Goal: Task Accomplishment & Management: Complete application form

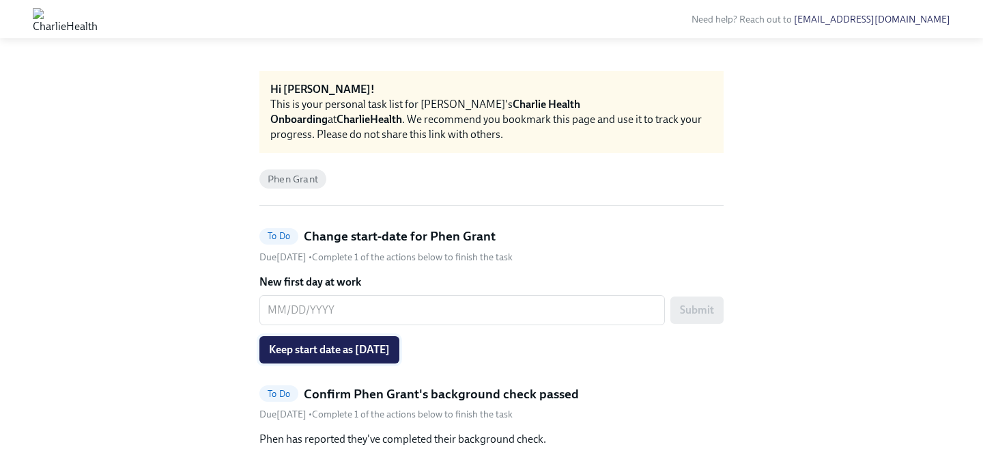
click at [390, 347] on span "Keep start date as [DATE]" at bounding box center [329, 350] width 121 height 14
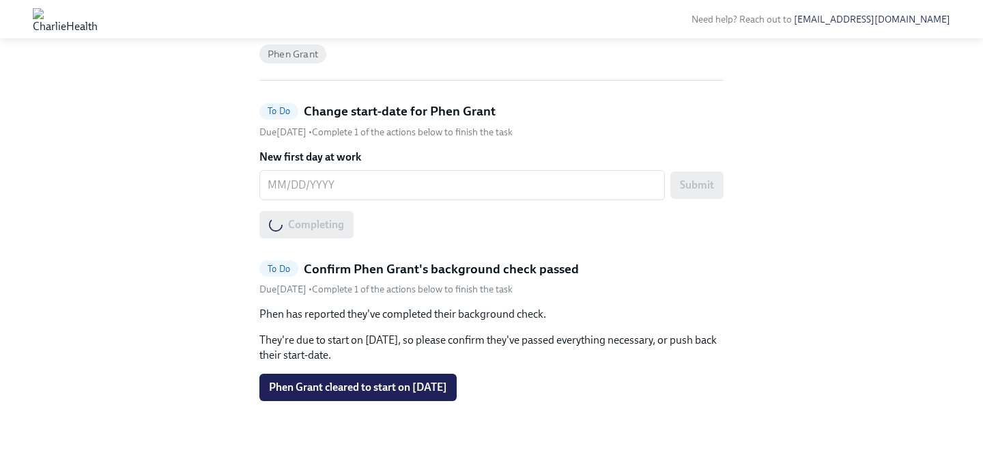
scroll to position [130, 0]
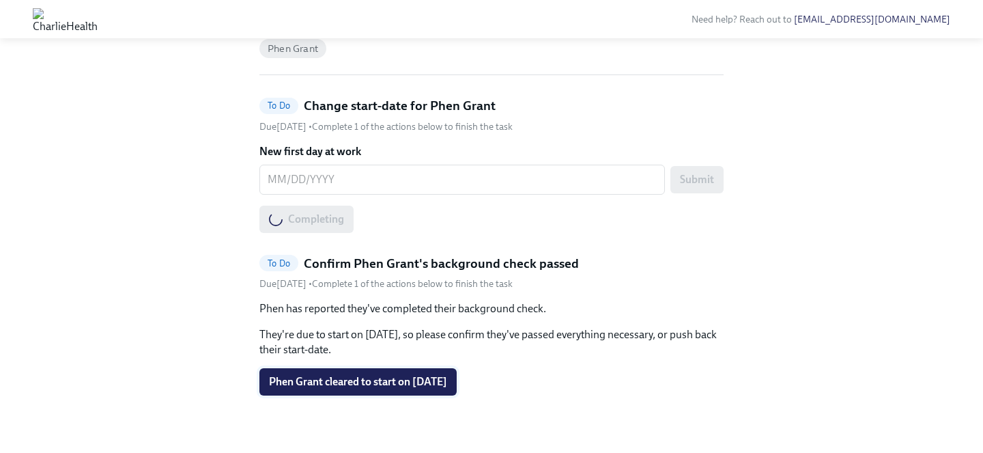
click at [405, 371] on button "Phen Grant cleared to start on [DATE]" at bounding box center [357, 381] width 197 height 27
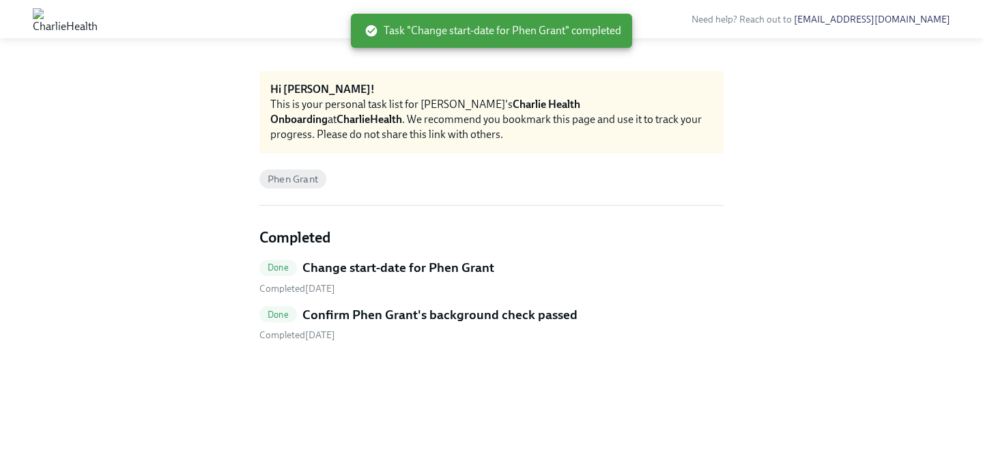
scroll to position [0, 0]
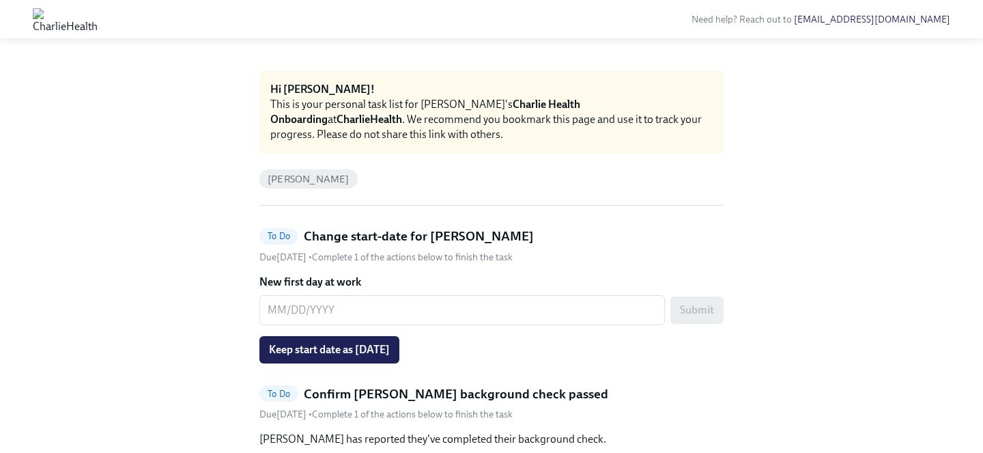
click at [371, 347] on span "Keep start date as [DATE]" at bounding box center [329, 350] width 121 height 14
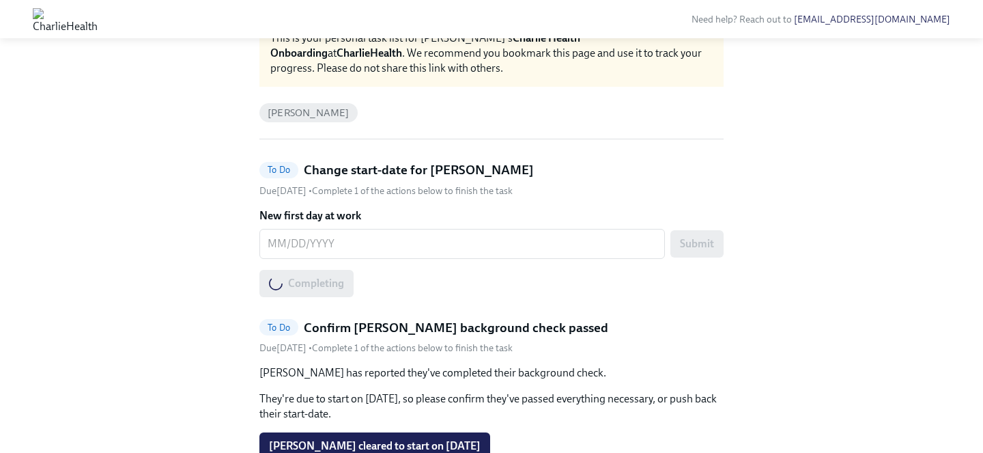
scroll to position [139, 0]
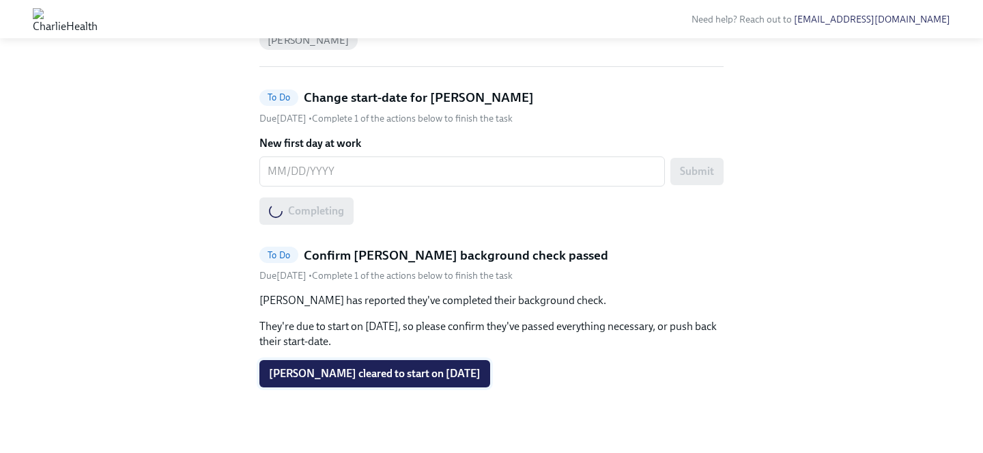
click at [375, 371] on span "Jessica Grover cleared to start on 10/06/2025" at bounding box center [375, 374] width 212 height 14
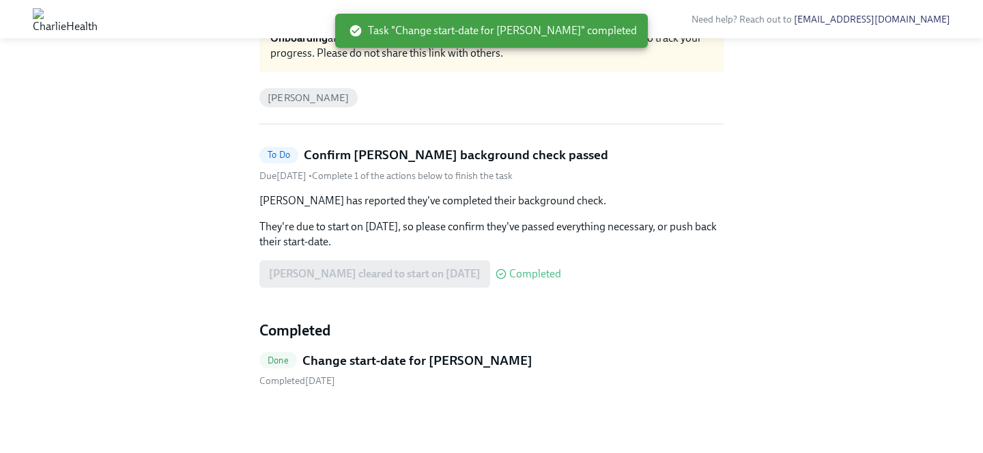
scroll to position [0, 0]
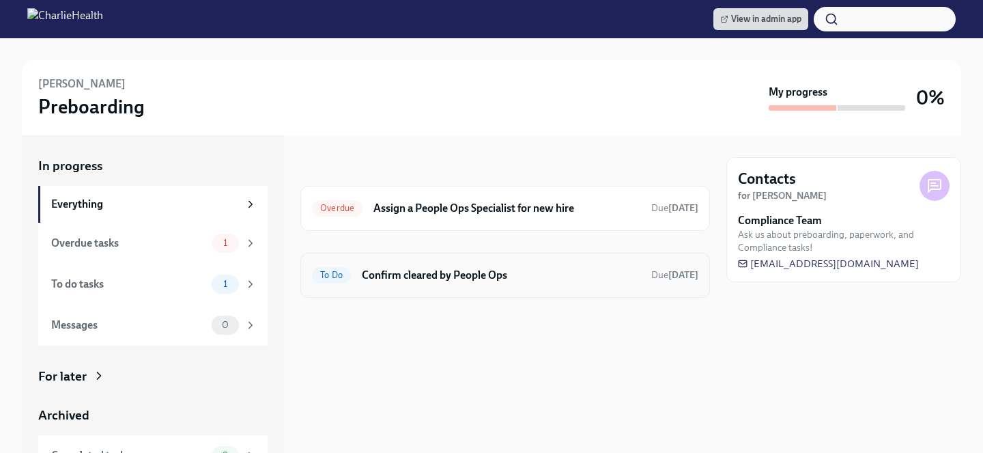
click at [407, 274] on h6 "Confirm cleared by People Ops" at bounding box center [501, 275] width 279 height 15
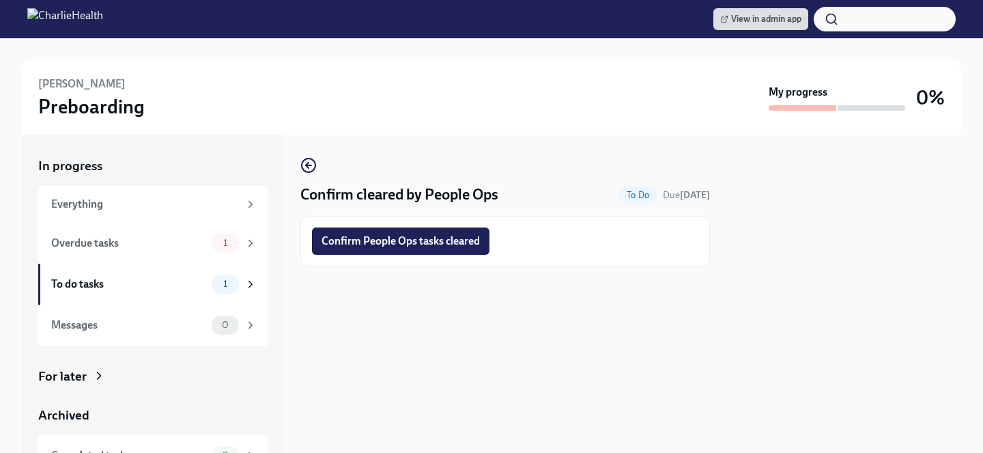
click at [399, 244] on span "Confirm People Ops tasks cleared" at bounding box center [401, 241] width 158 height 14
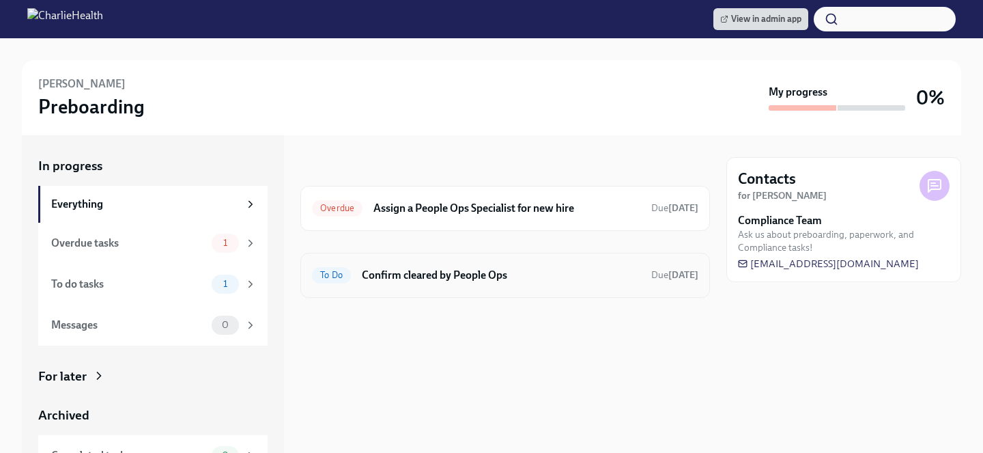
click at [449, 281] on h6 "Confirm cleared by People Ops" at bounding box center [501, 275] width 279 height 15
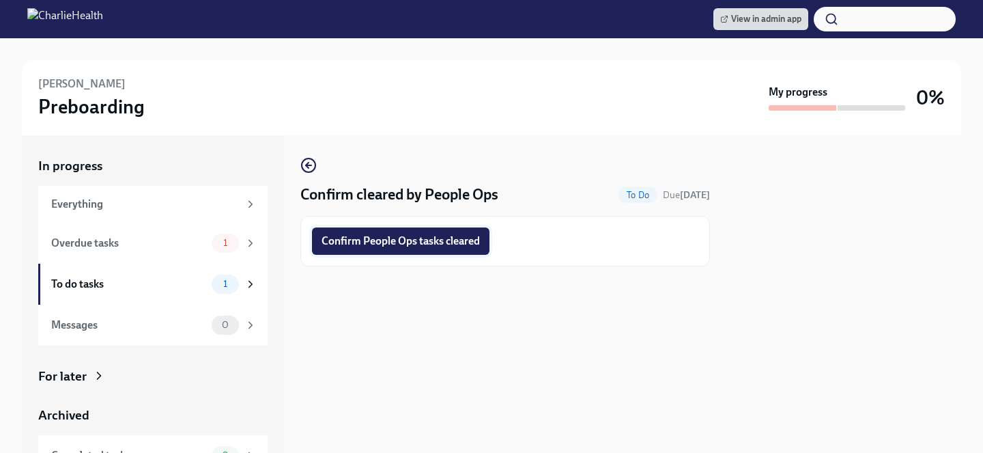
click at [430, 237] on span "Confirm People Ops tasks cleared" at bounding box center [401, 241] width 158 height 14
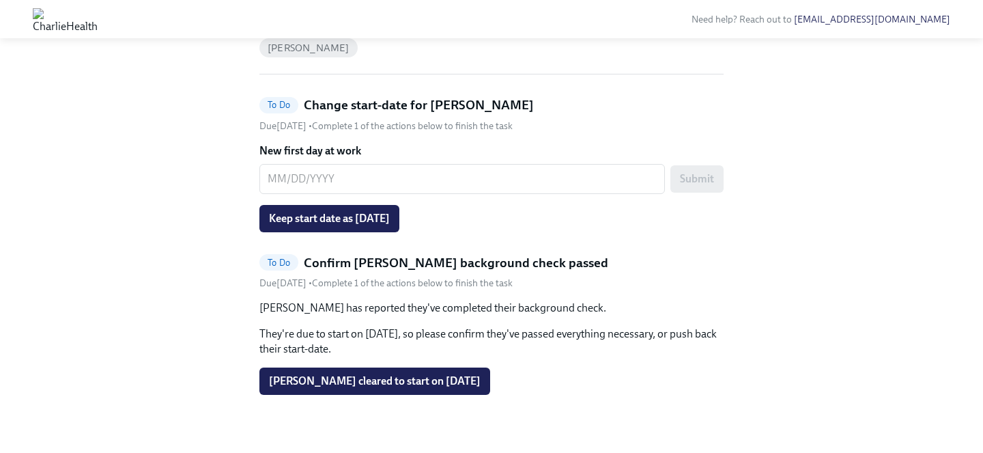
scroll to position [139, 0]
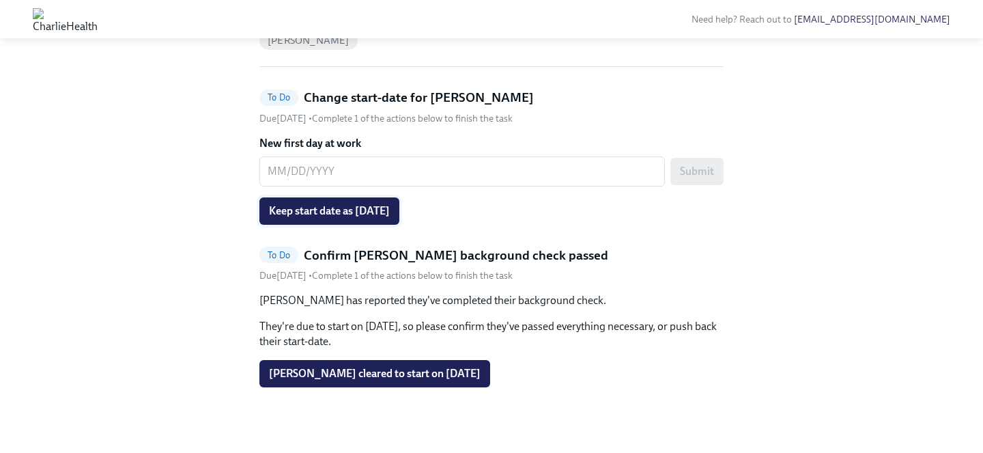
click at [295, 214] on span "Keep start date as [DATE]" at bounding box center [329, 211] width 121 height 14
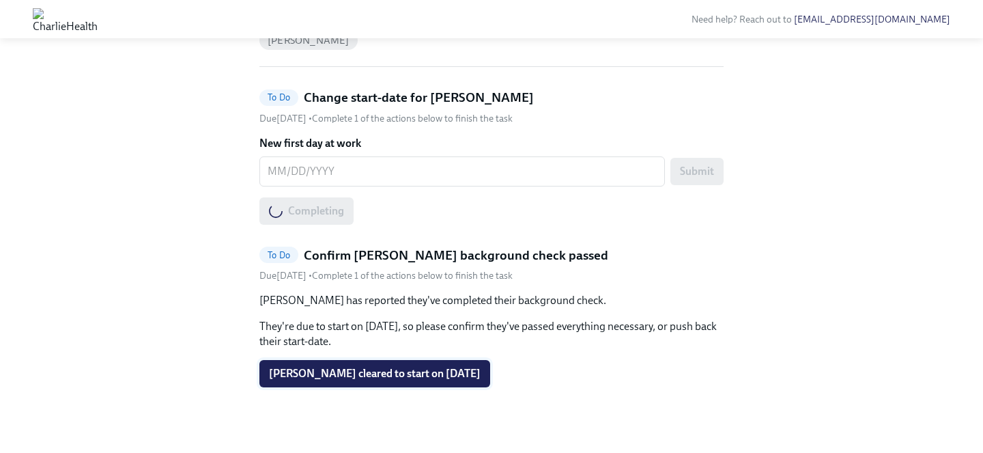
click at [340, 369] on span "Veronica Middleton cleared to start on 10/06/2025" at bounding box center [375, 374] width 212 height 14
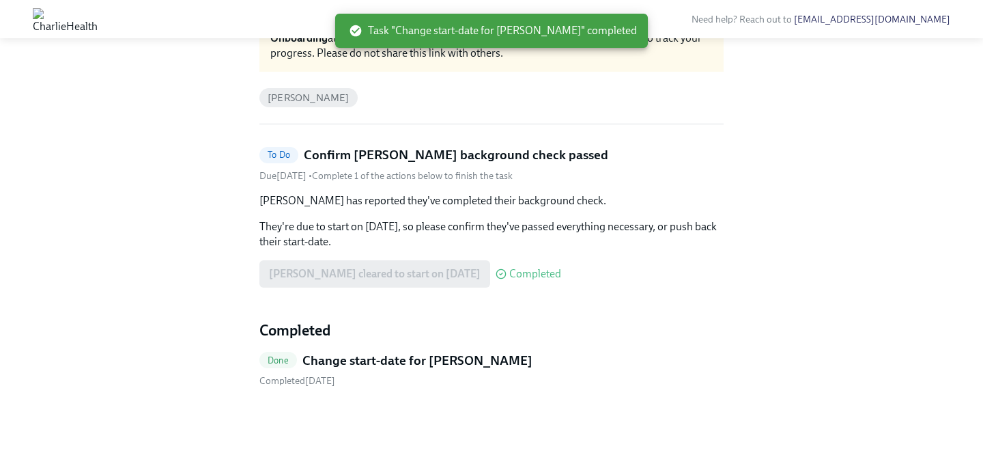
scroll to position [0, 0]
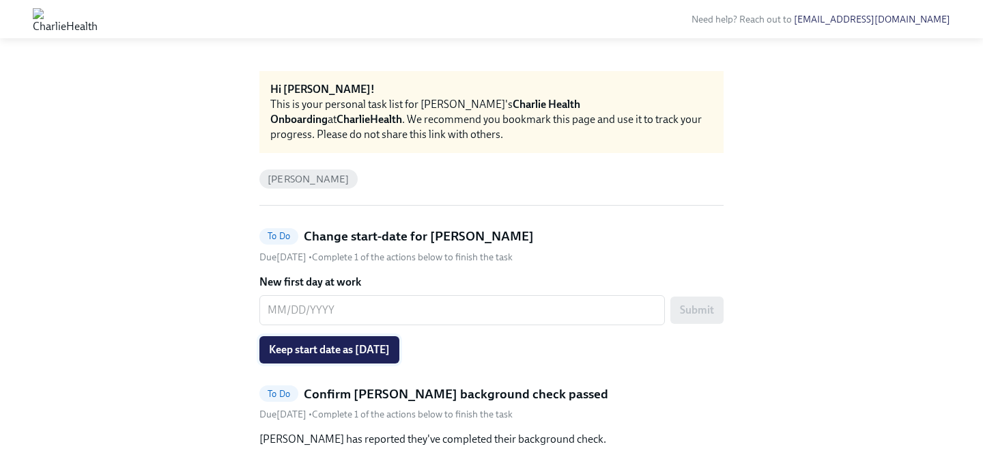
click at [389, 339] on button "Keep start date as 10/06/2025" at bounding box center [329, 349] width 140 height 27
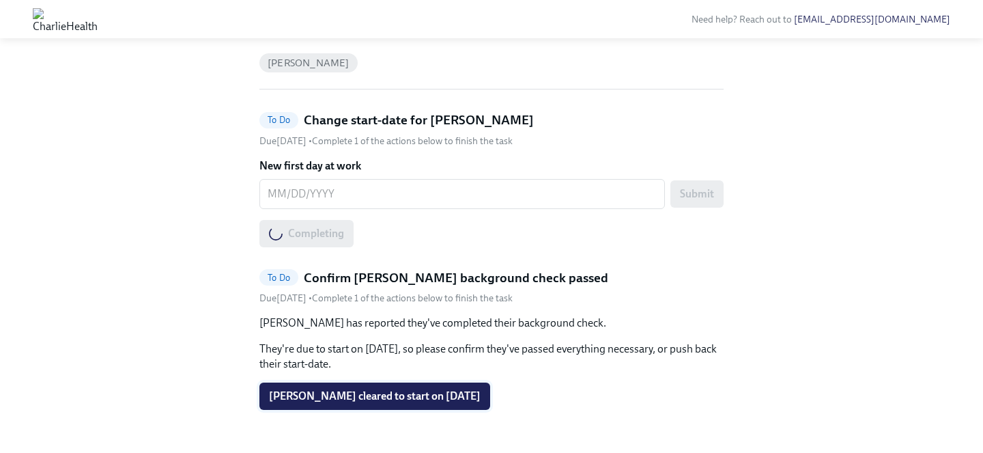
click at [393, 384] on button "Emily DeArmitt cleared to start on 10/06/2025" at bounding box center [374, 395] width 231 height 27
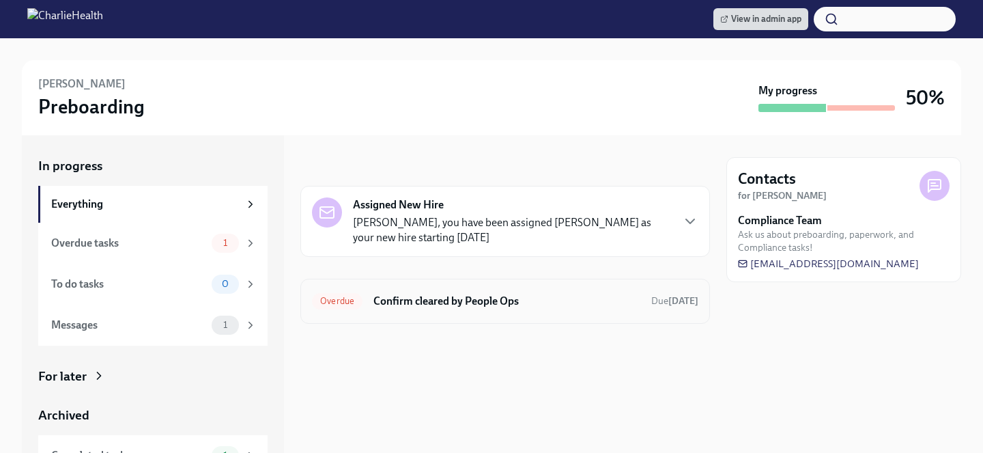
click at [451, 296] on h6 "Confirm cleared by People Ops" at bounding box center [506, 301] width 267 height 15
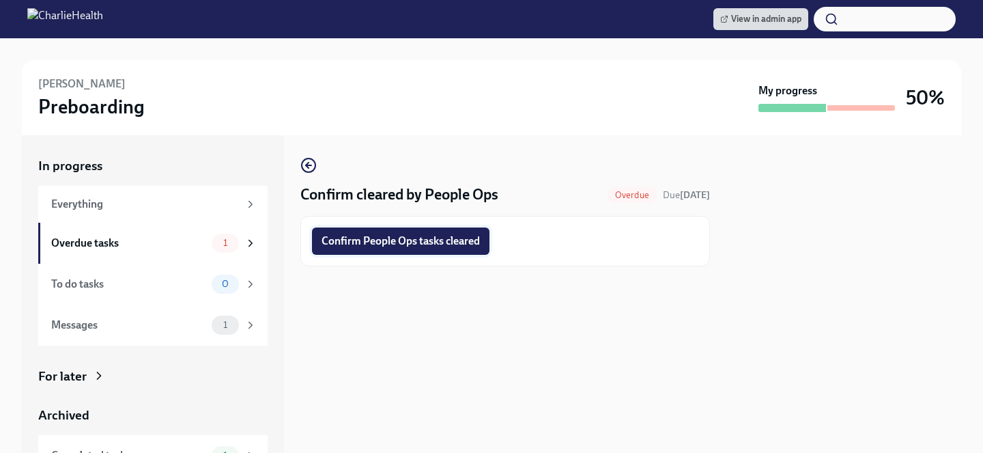
click at [434, 238] on span "Confirm People Ops tasks cleared" at bounding box center [401, 241] width 158 height 14
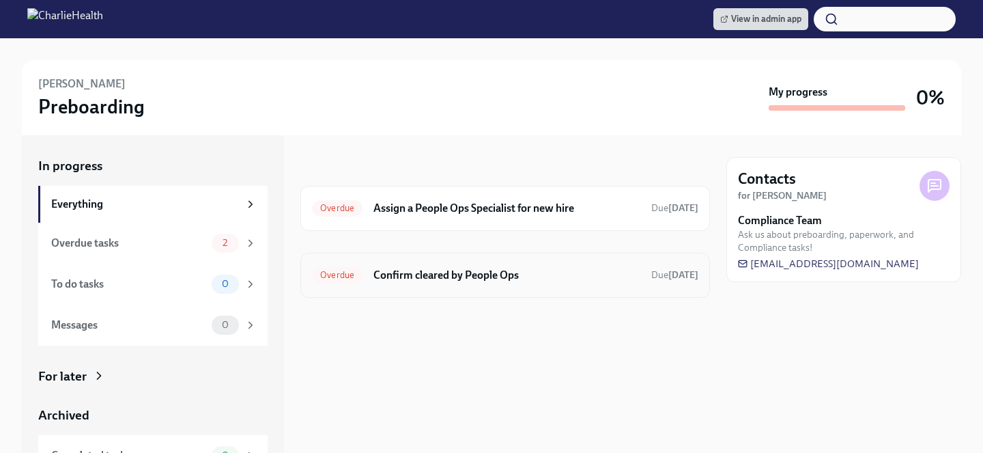
click at [475, 270] on h6 "Confirm cleared by People Ops" at bounding box center [506, 275] width 267 height 15
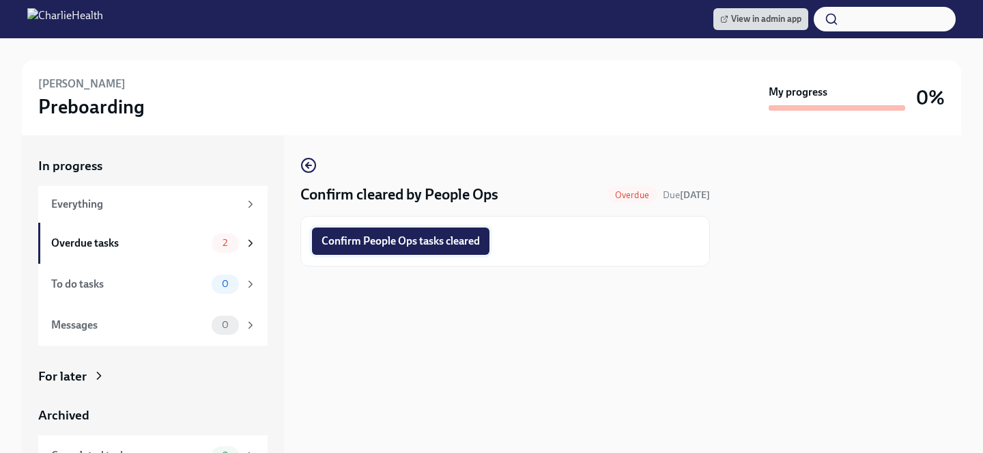
click at [446, 242] on span "Confirm People Ops tasks cleared" at bounding box center [401, 241] width 158 height 14
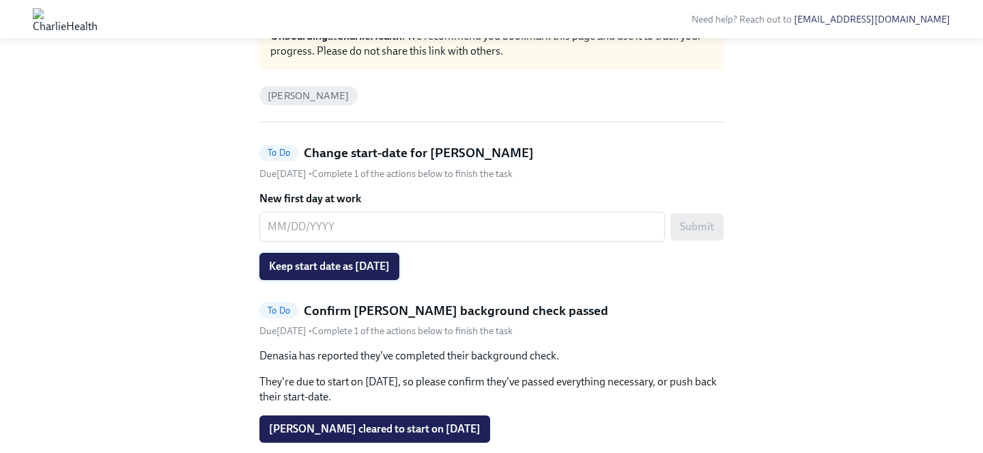
click at [390, 263] on span "Keep start date as [DATE]" at bounding box center [329, 266] width 121 height 14
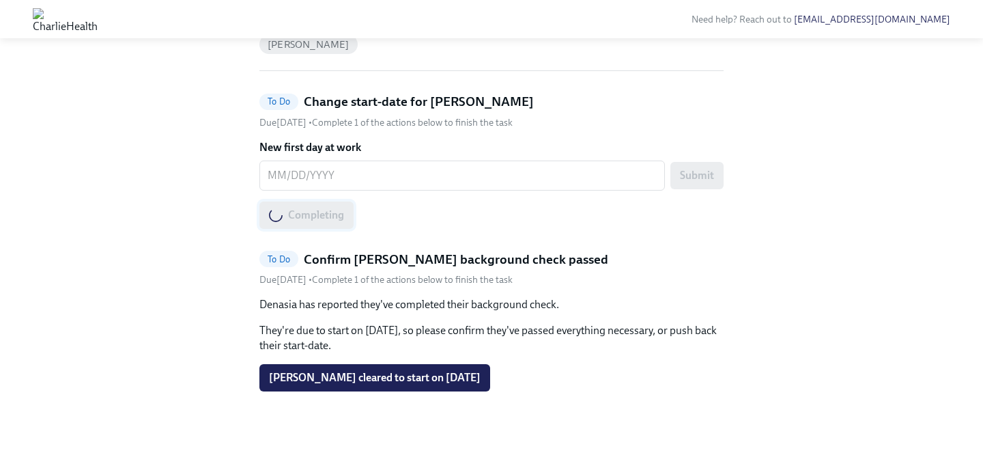
scroll to position [139, 0]
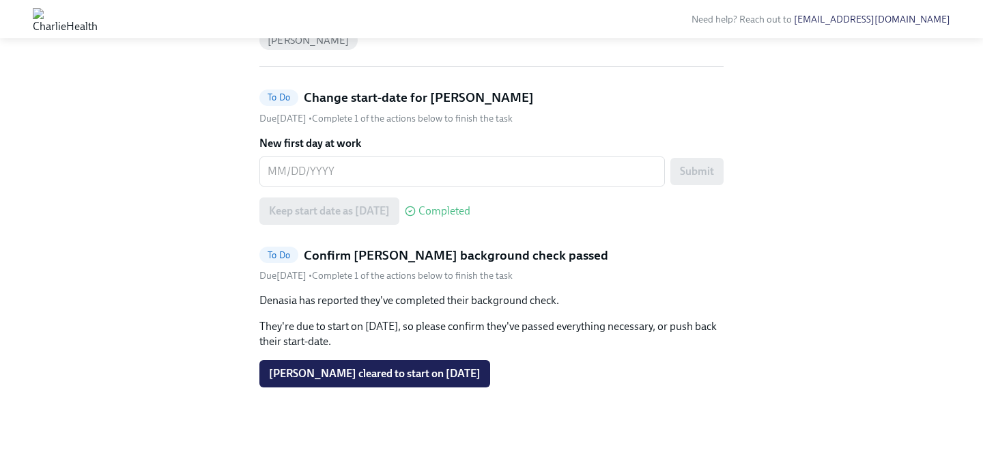
click at [429, 357] on div "Denasia has reported they've completed their background check. They're due to s…" at bounding box center [491, 340] width 464 height 94
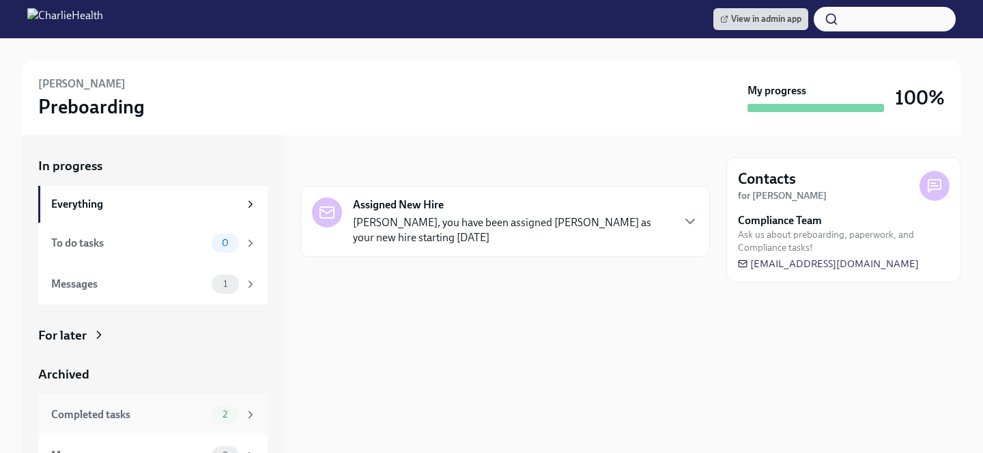
click at [218, 410] on span "2" at bounding box center [224, 414] width 21 height 10
